Goal: Information Seeking & Learning: Learn about a topic

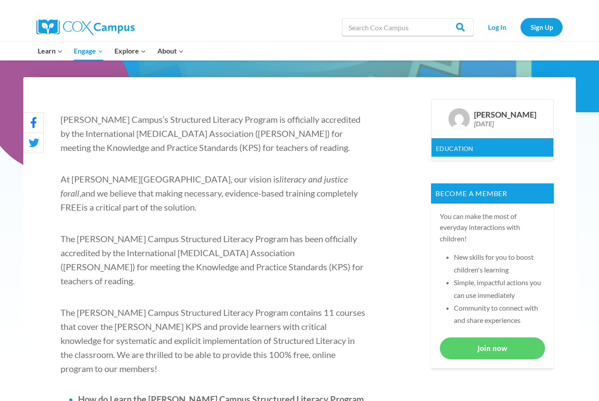
click at [136, 0] on div at bounding box center [167, 6] width 263 height 13
